Goal: Information Seeking & Learning: Learn about a topic

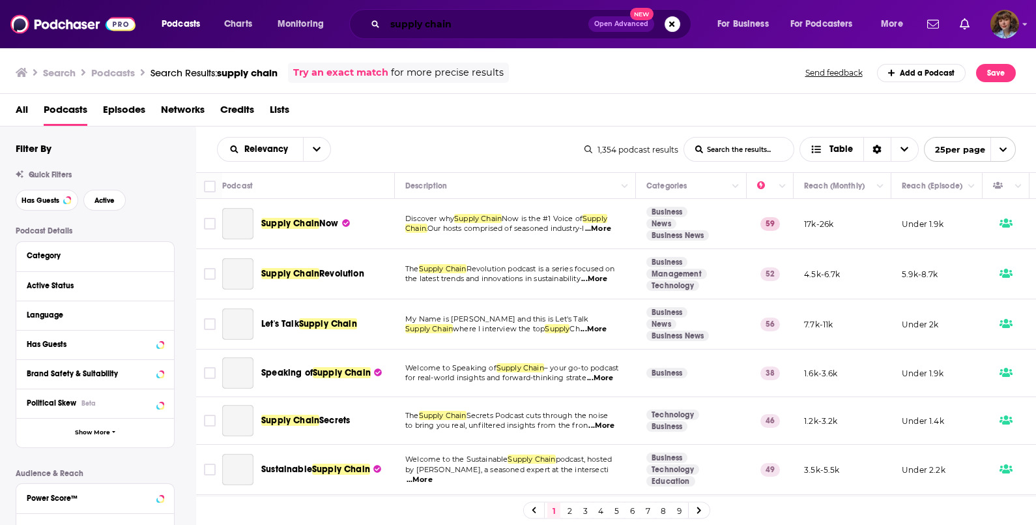
click at [488, 20] on input "supply chain" at bounding box center [486, 24] width 203 height 21
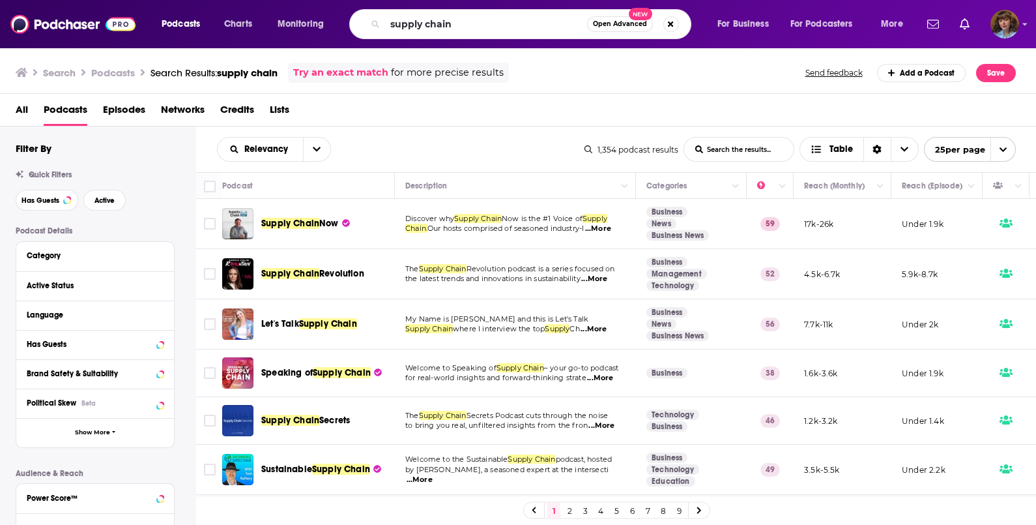
click at [505, 3] on div "Podcasts Charts Monitoring supply chain Open Advanced New For Business For Podc…" at bounding box center [518, 24] width 1036 height 48
click at [502, 16] on input "supply chain" at bounding box center [486, 24] width 202 height 21
type input "finovate"
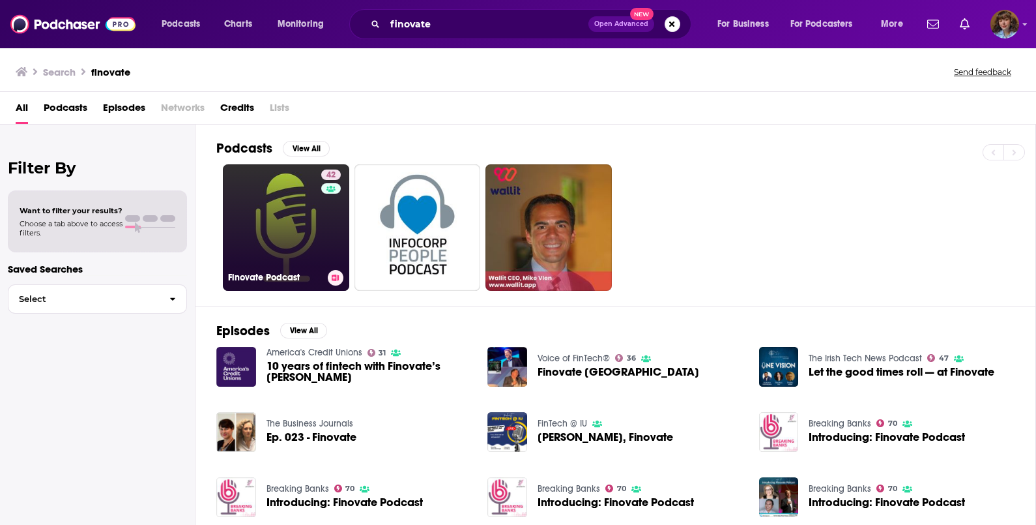
click at [261, 252] on link "42 Finovate Podcast" at bounding box center [286, 227] width 126 height 126
